Goal: Task Accomplishment & Management: Manage account settings

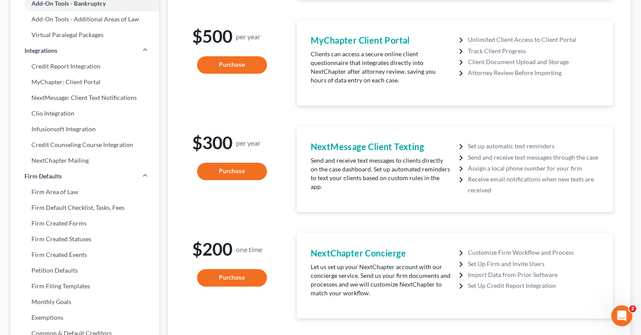
scroll to position [199, 0]
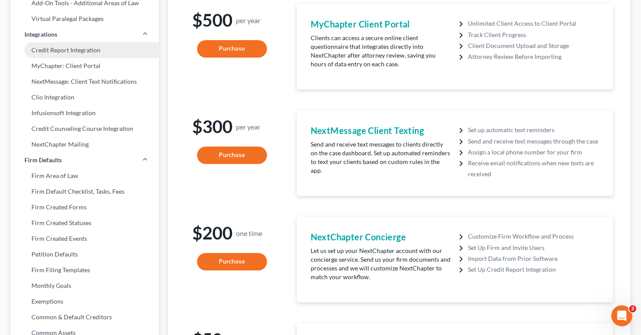
click at [75, 52] on link "Credit Report Integration" at bounding box center [84, 50] width 148 height 16
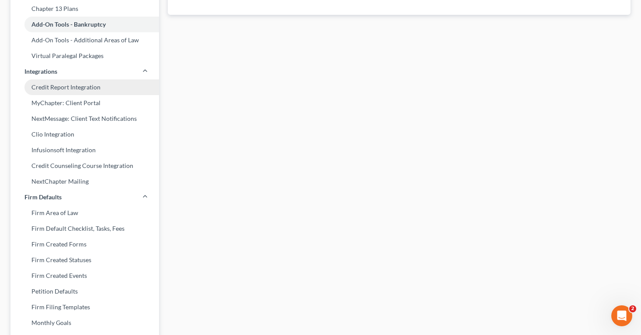
select select "36"
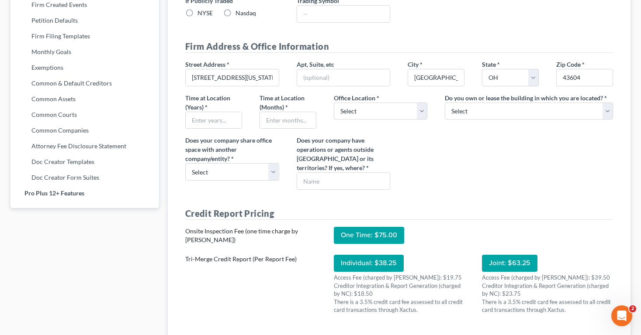
scroll to position [433, 0]
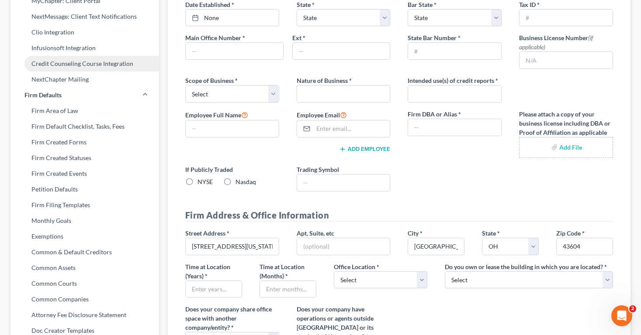
click at [119, 63] on link "Credit Counseling Course Integration" at bounding box center [84, 64] width 148 height 16
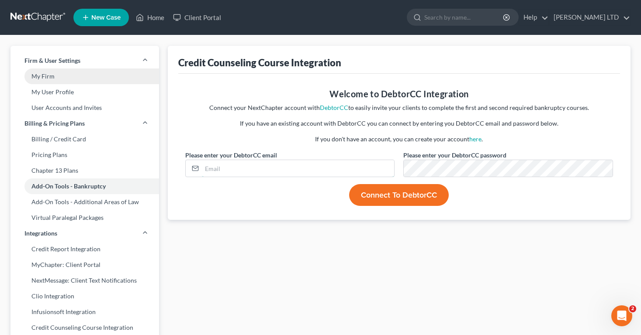
type input "[EMAIL_ADDRESS][DOMAIN_NAME]"
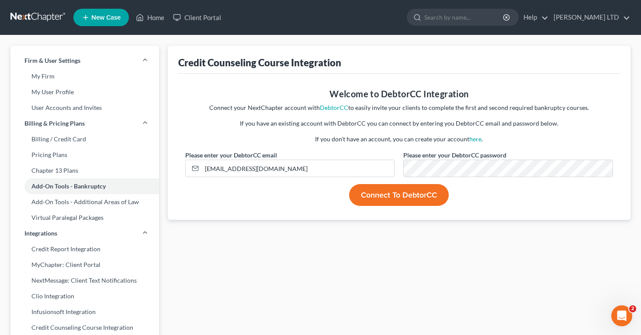
click at [381, 201] on button "Connect to DebtorCC" at bounding box center [399, 195] width 100 height 22
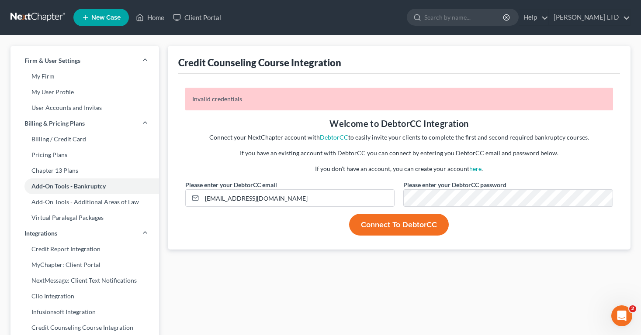
click at [390, 228] on button "Connect to DebtorCC" at bounding box center [399, 225] width 100 height 22
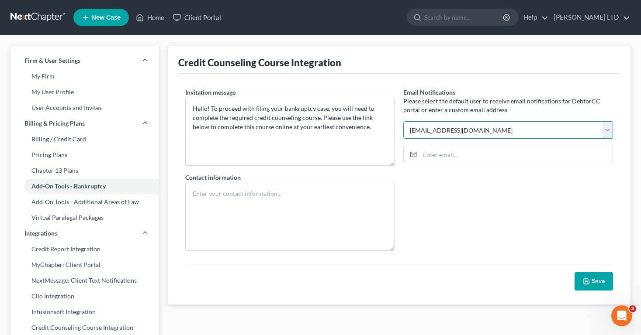
click at [417, 129] on select "[EMAIL_ADDRESS][DOMAIN_NAME] Select" at bounding box center [508, 129] width 210 height 17
select select "0"
click at [403, 121] on select "[EMAIL_ADDRESS][DOMAIN_NAME] Select" at bounding box center [508, 129] width 210 height 17
click at [588, 280] on icon "button" at bounding box center [586, 281] width 7 height 7
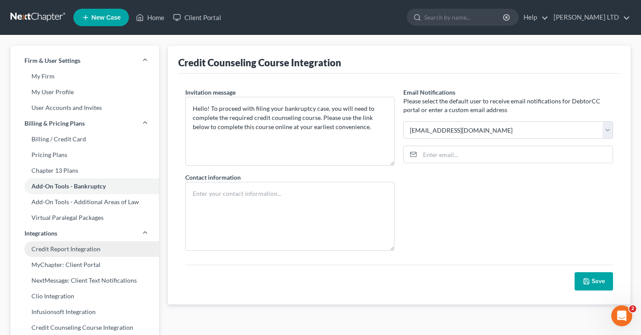
click at [117, 249] on link "Credit Report Integration" at bounding box center [84, 250] width 148 height 16
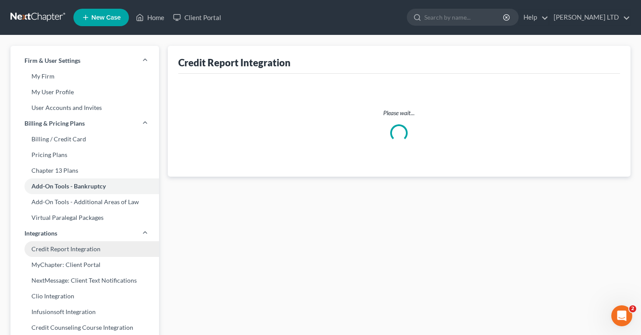
select select "36"
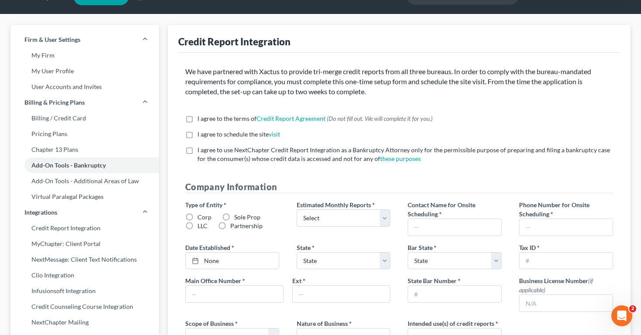
scroll to position [26, 0]
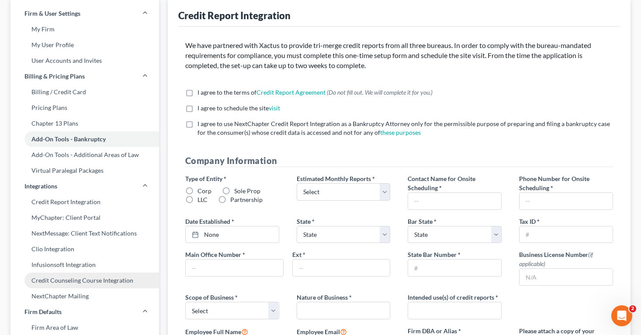
click at [111, 284] on link "Credit Counseling Course Integration" at bounding box center [84, 281] width 148 height 16
